Goal: Task Accomplishment & Management: Use online tool/utility

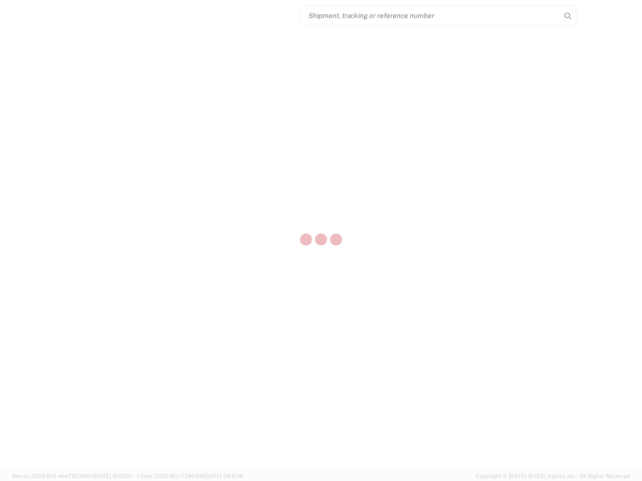
select select "US"
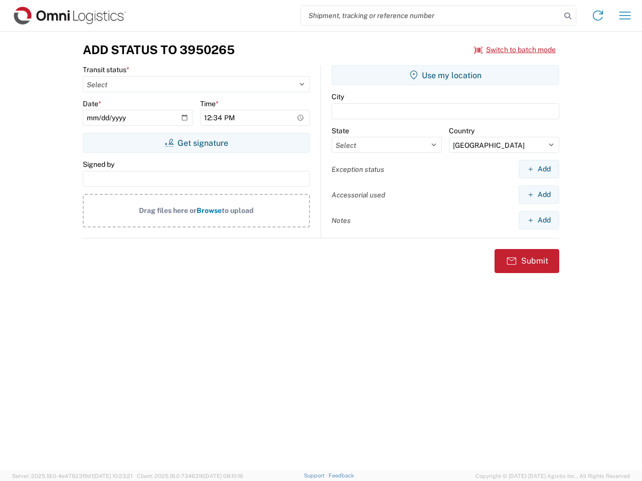
click at [431, 16] on input "search" at bounding box center [431, 15] width 260 height 19
click at [568, 16] on icon at bounding box center [568, 16] width 14 height 14
click at [598, 16] on icon at bounding box center [598, 16] width 16 height 16
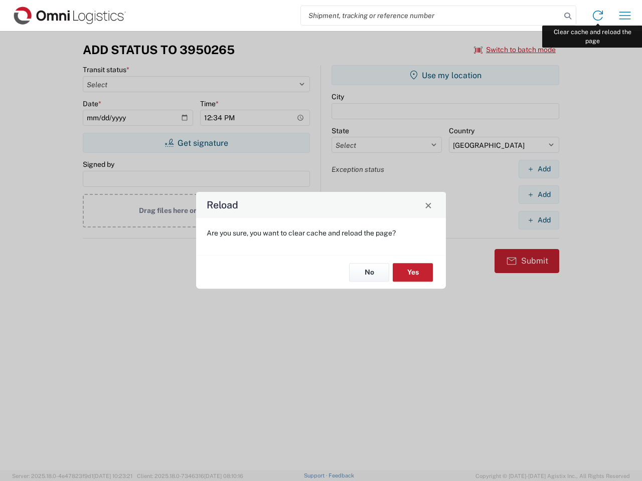
click at [625, 16] on div "Reload Are you sure, you want to clear cache and reload the page? No Yes" at bounding box center [321, 240] width 642 height 481
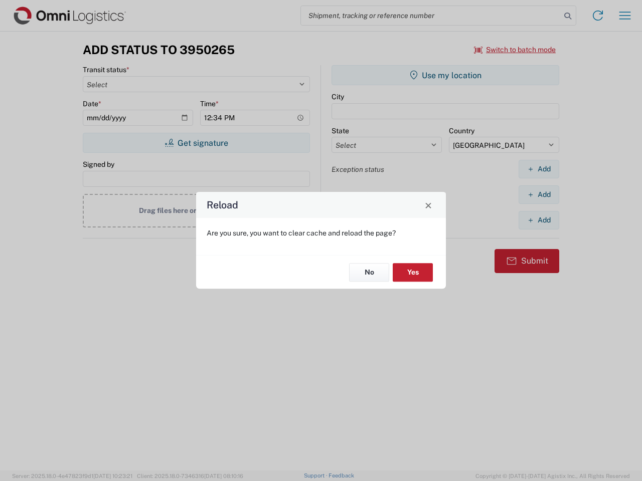
click at [515, 50] on div "Reload Are you sure, you want to clear cache and reload the page? No Yes" at bounding box center [321, 240] width 642 height 481
click at [196, 143] on div "Reload Are you sure, you want to clear cache and reload the page? No Yes" at bounding box center [321, 240] width 642 height 481
click at [445, 75] on div "Reload Are you sure, you want to clear cache and reload the page? No Yes" at bounding box center [321, 240] width 642 height 481
click at [539, 169] on div "Reload Are you sure, you want to clear cache and reload the page? No Yes" at bounding box center [321, 240] width 642 height 481
click at [539, 195] on div "Reload Are you sure, you want to clear cache and reload the page? No Yes" at bounding box center [321, 240] width 642 height 481
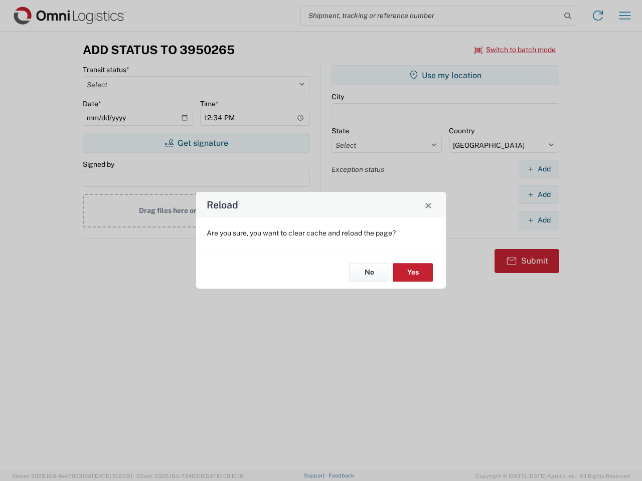
click at [539, 220] on div "Reload Are you sure, you want to clear cache and reload the page? No Yes" at bounding box center [321, 240] width 642 height 481
